Goal: Transaction & Acquisition: Purchase product/service

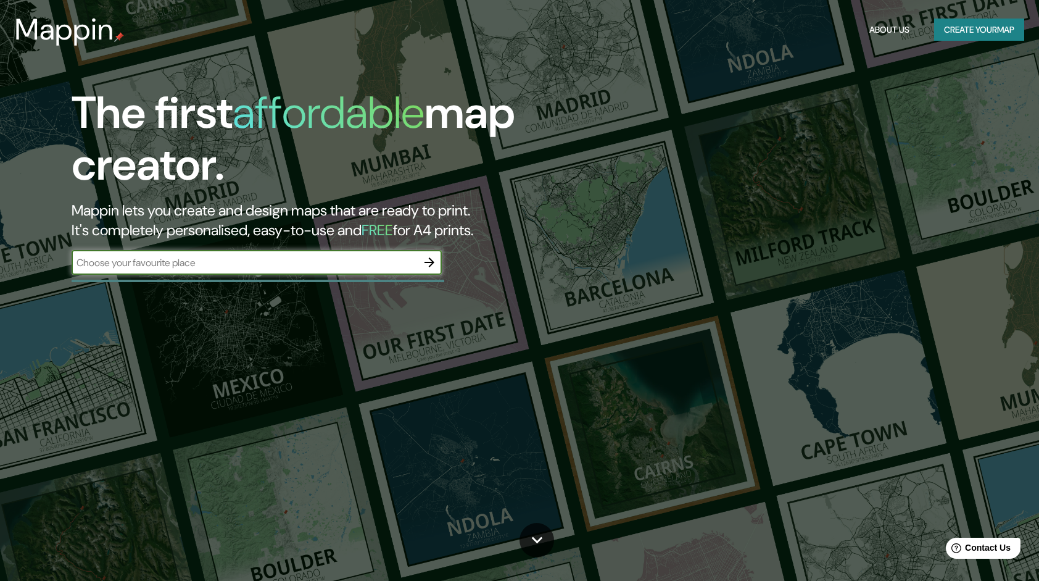
click at [244, 257] on input "text" at bounding box center [245, 263] width 346 height 14
type input "mediateca [GEOGRAPHIC_DATA]"
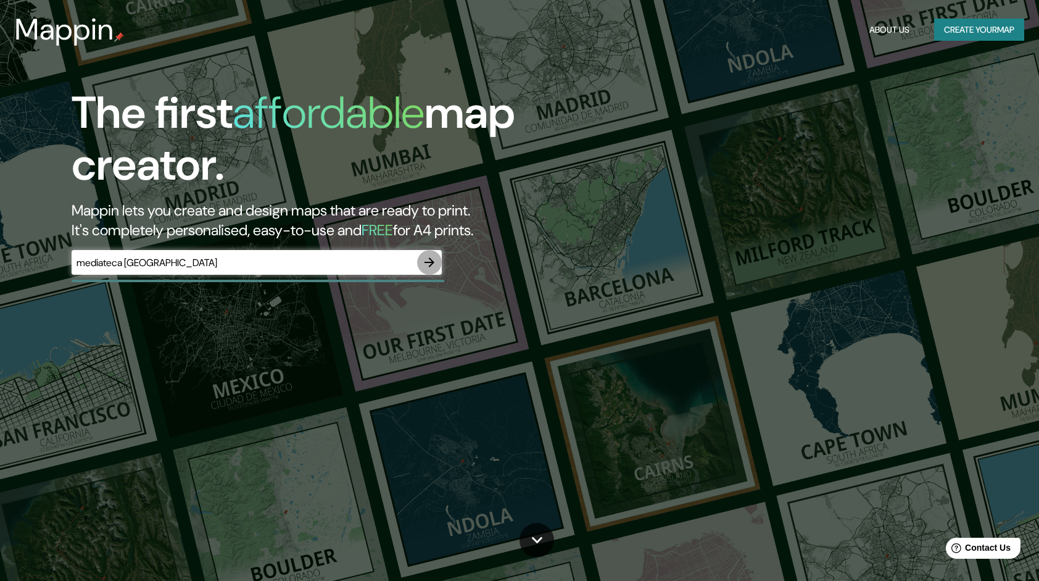
click at [435, 266] on icon "button" at bounding box center [429, 262] width 15 height 15
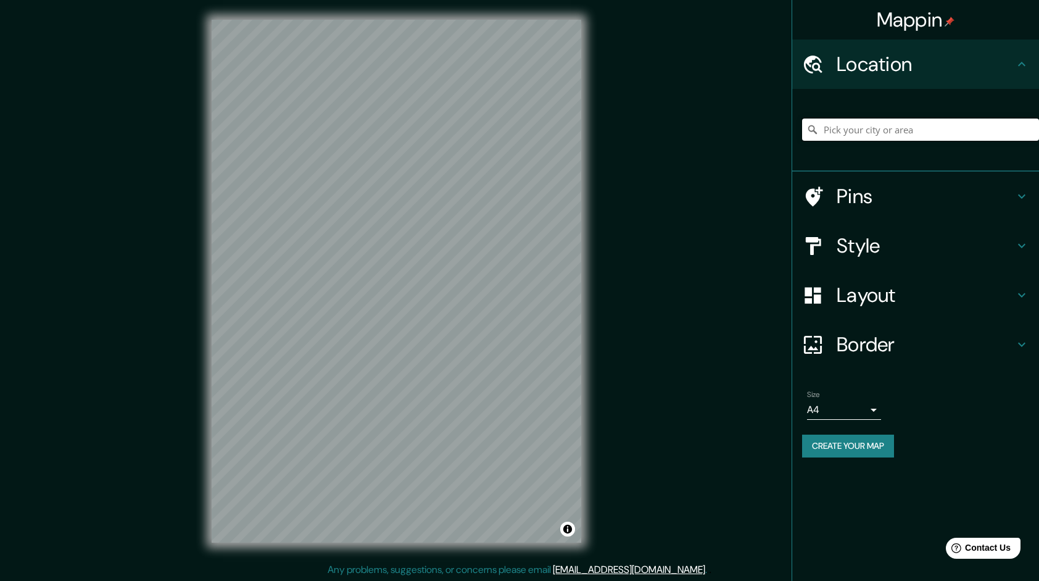
click at [917, 133] on input "Pick your city or area" at bounding box center [920, 130] width 237 height 22
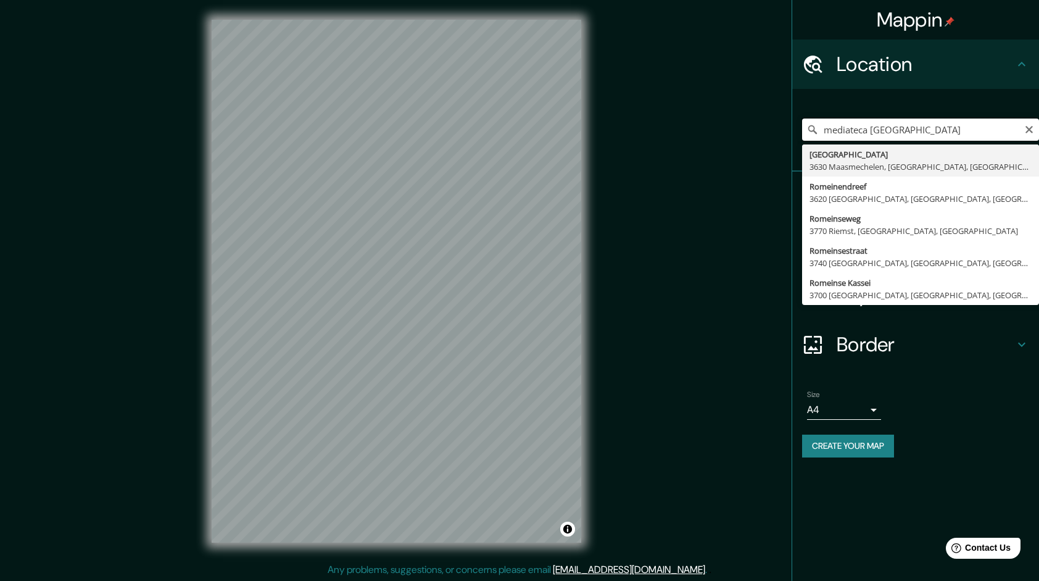
click at [864, 129] on input "mediateca [GEOGRAPHIC_DATA]" at bounding box center [920, 130] width 237 height 22
drag, startPoint x: 919, startPoint y: 134, endPoint x: 819, endPoint y: 131, distance: 100.0
click at [819, 131] on div "mediateca [GEOGRAPHIC_DATA][STREET_ADDRESS], [GEOGRAPHIC_DATA], [GEOGRAPHIC_DAT…" at bounding box center [920, 130] width 237 height 22
drag, startPoint x: 928, startPoint y: 135, endPoint x: 813, endPoint y: 133, distance: 115.4
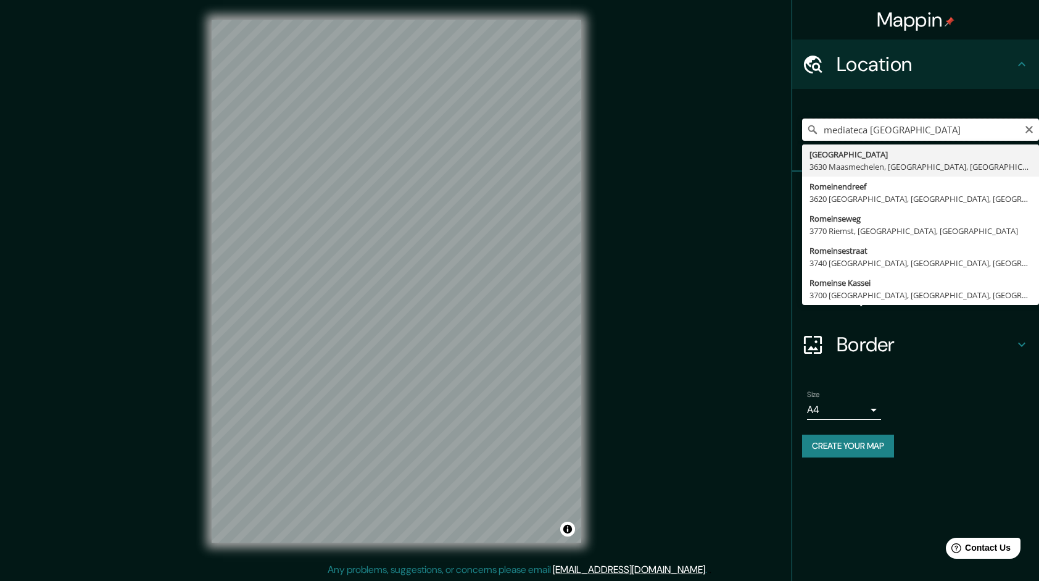
click at [813, 133] on div "mediateca [GEOGRAPHIC_DATA][STREET_ADDRESS], [GEOGRAPHIC_DATA], [GEOGRAPHIC_DAT…" at bounding box center [920, 130] width 237 height 22
type input "[STREET_ADDRESS]"
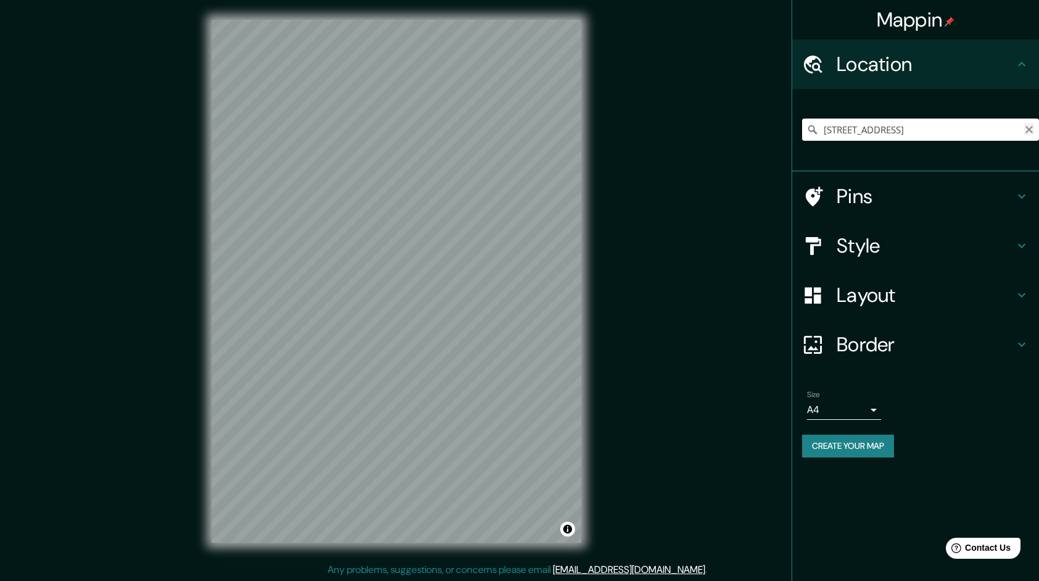
click at [1028, 130] on icon "Clear" at bounding box center [1029, 129] width 7 height 7
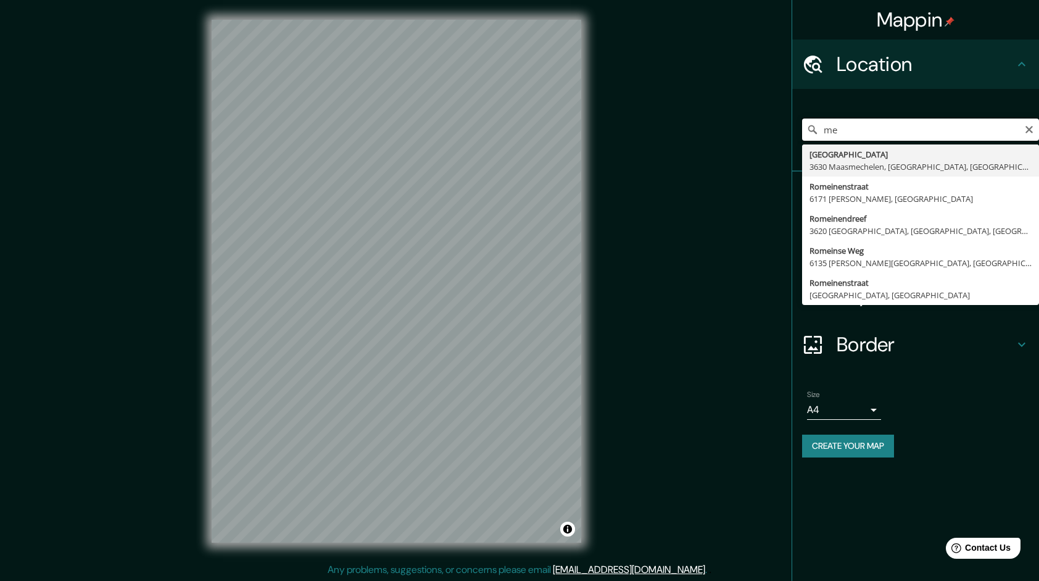
type input "m"
type input "[GEOGRAPHIC_DATA], [GEOGRAPHIC_DATA], [GEOGRAPHIC_DATA]"
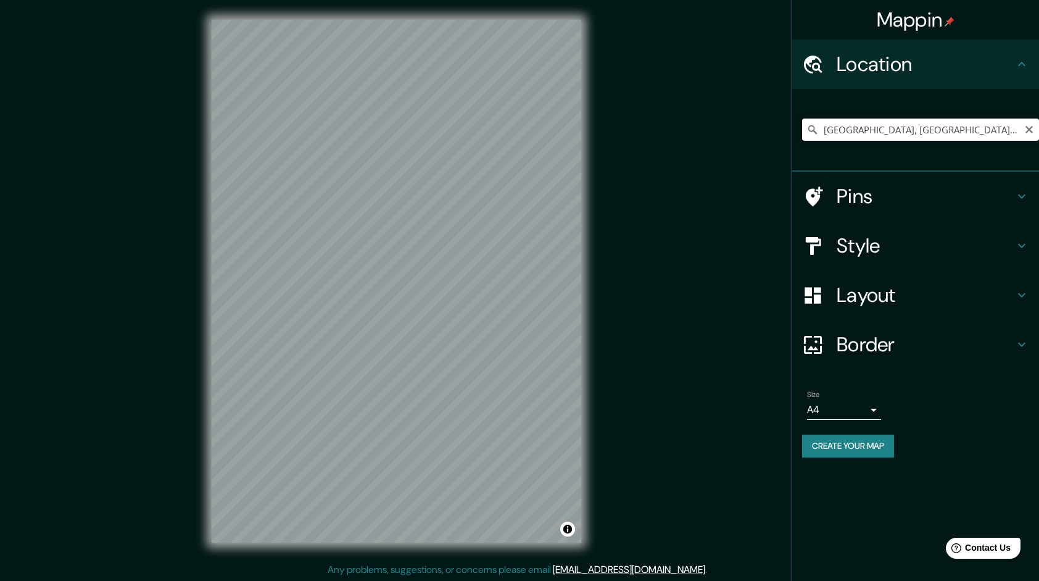
click at [988, 133] on input "[GEOGRAPHIC_DATA], [GEOGRAPHIC_DATA], [GEOGRAPHIC_DATA]" at bounding box center [920, 130] width 237 height 22
click at [1027, 127] on icon "Clear" at bounding box center [1029, 129] width 7 height 7
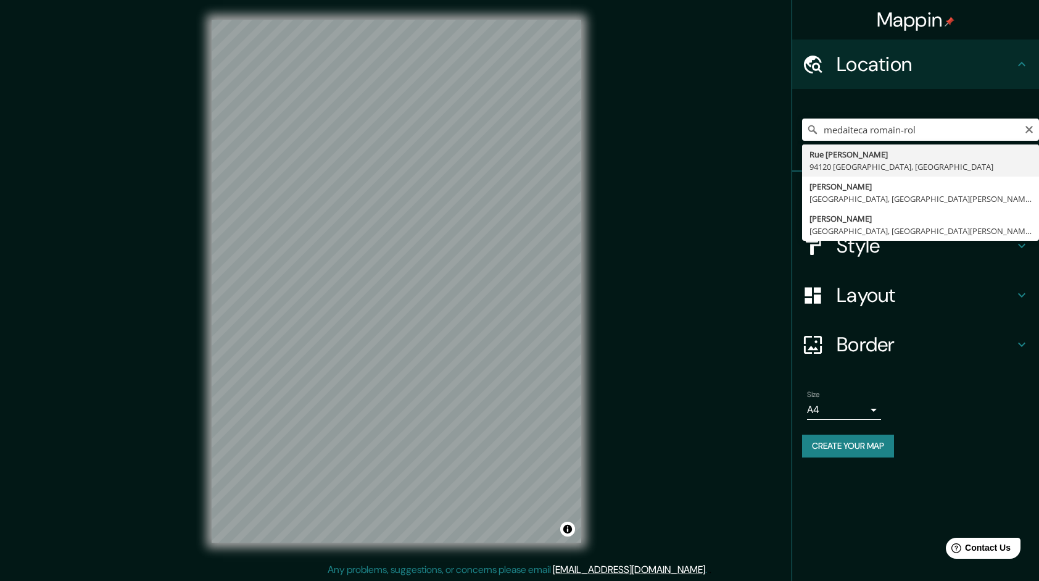
type input "[GEOGRAPHIC_DATA][PERSON_NAME] [GEOGRAPHIC_DATA], [GEOGRAPHIC_DATA]"
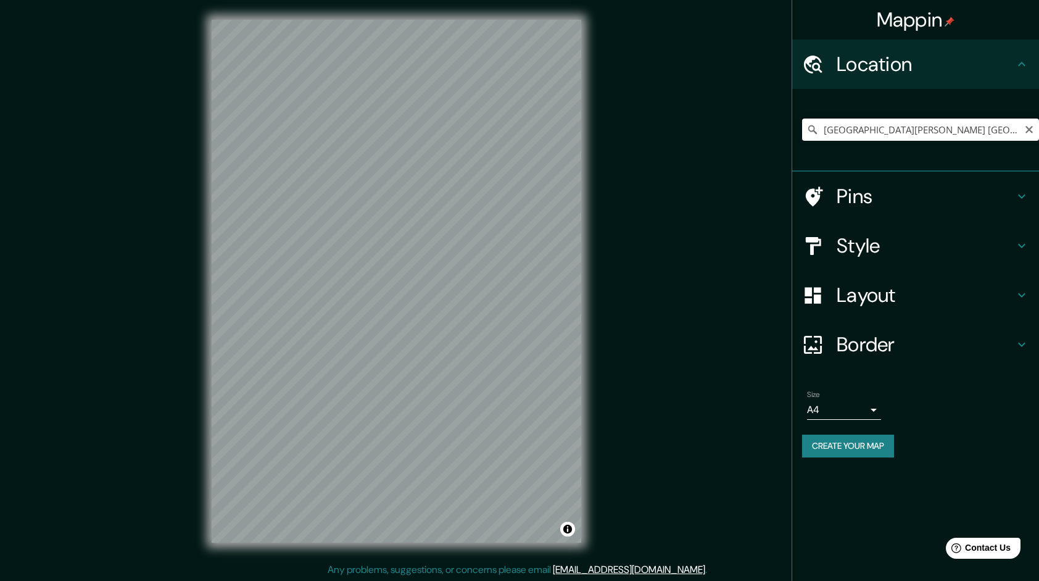
click at [1031, 135] on input "[GEOGRAPHIC_DATA][PERSON_NAME] [GEOGRAPHIC_DATA], [GEOGRAPHIC_DATA]" at bounding box center [920, 130] width 237 height 22
click at [1030, 130] on icon "Clear" at bounding box center [1029, 129] width 7 height 7
click at [856, 140] on input "Pick your city or area" at bounding box center [920, 130] width 237 height 22
click at [853, 133] on input "Pick your city or area" at bounding box center [920, 130] width 237 height 22
click at [875, 132] on input "Pick your city or area" at bounding box center [920, 130] width 237 height 22
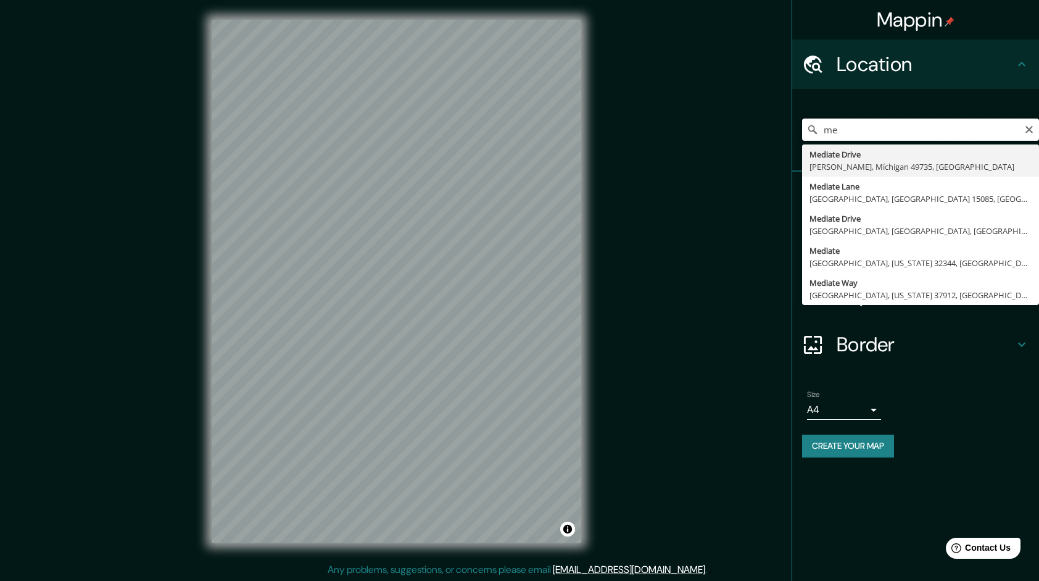
type input "m"
